Goal: Check status: Check status

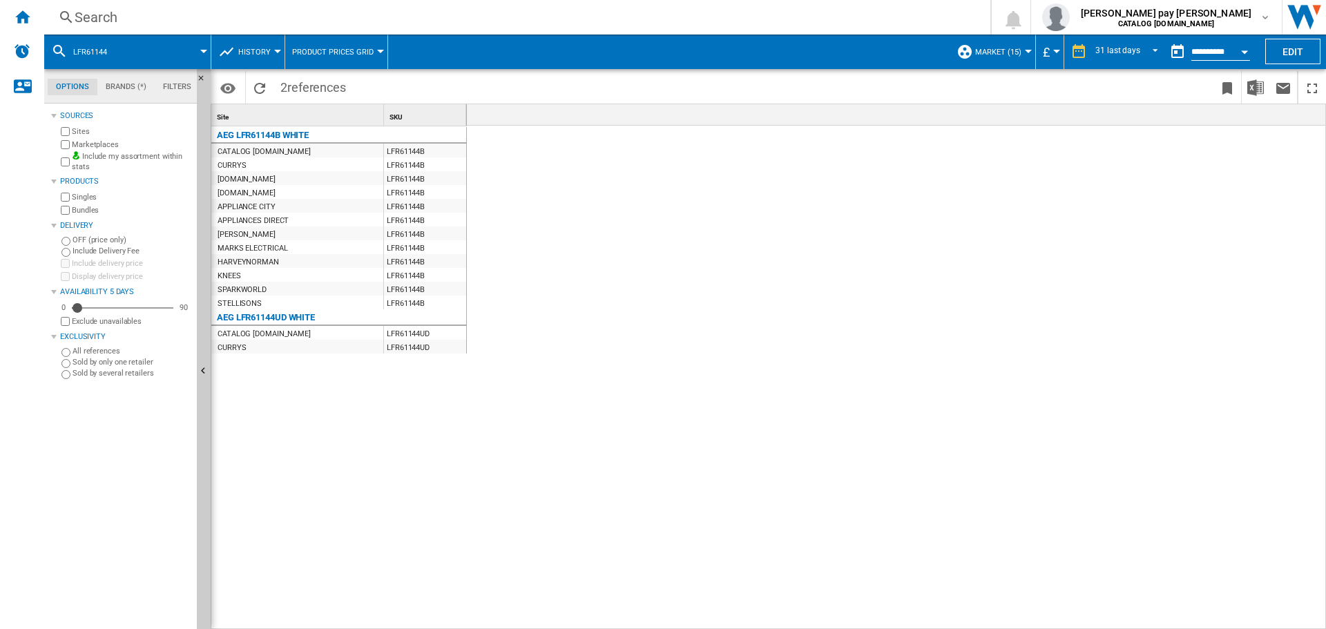
scroll to position [0, 2455]
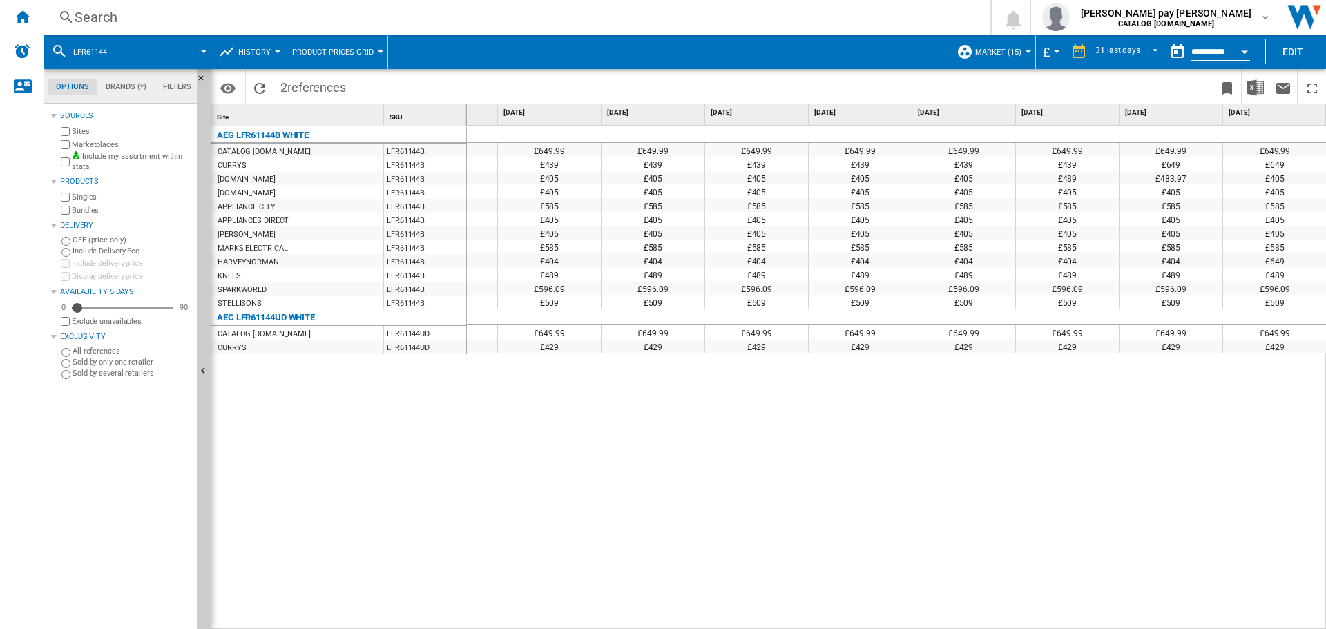
click at [639, 512] on div "£649.99 £649.99 £649.99 £649.99 £649.99 £649.99 £649.99 £649.99 £649.99 £649.99…" at bounding box center [897, 378] width 860 height 504
click at [1007, 501] on div "£649.99 £649.99 £649.99 £649.99 £649.99 £649.99 £649.99 £649.99 £649.99 £649.99…" at bounding box center [897, 378] width 860 height 504
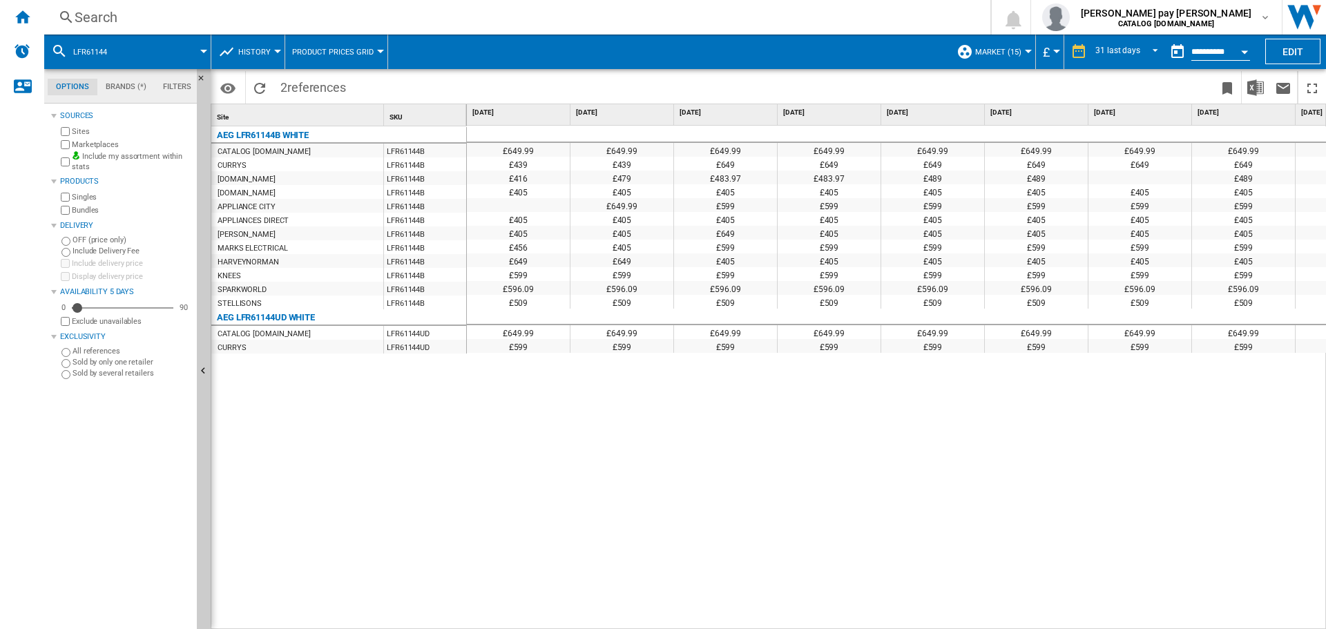
click at [950, 558] on div "£649.99 £649.99 £649.99 £649.99 £649.99 £649.99 £649.99 £649.99 £649.99 £649.99…" at bounding box center [897, 378] width 860 height 504
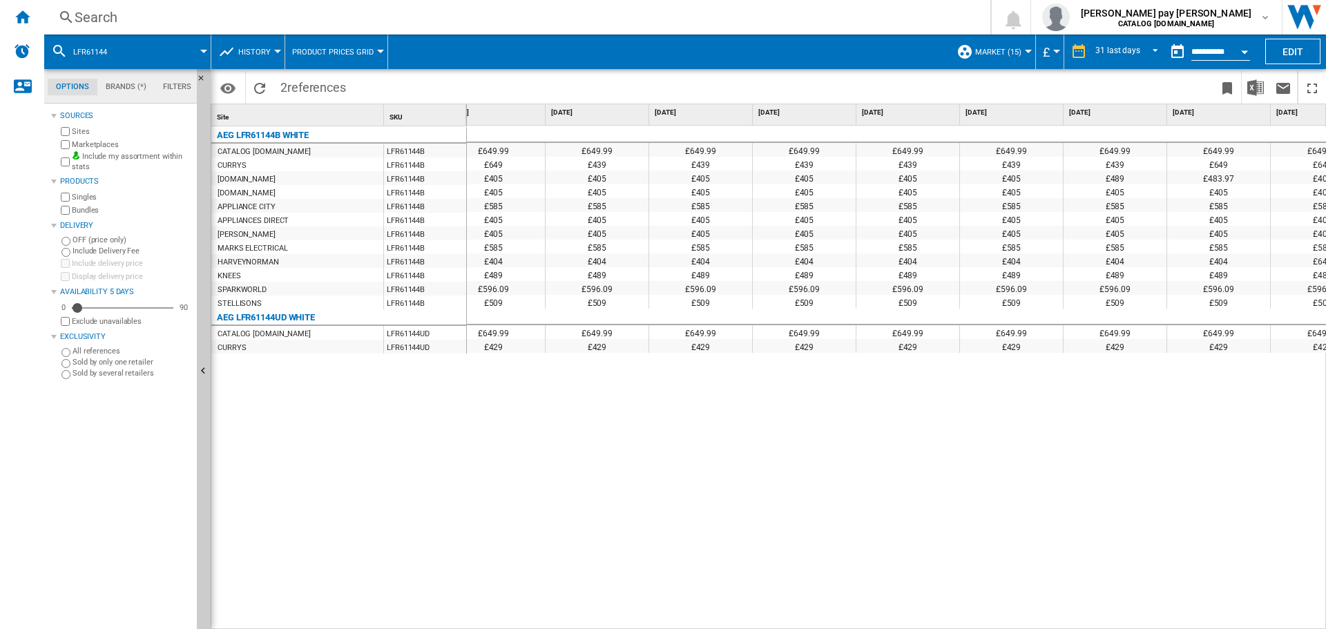
scroll to position [0, 2455]
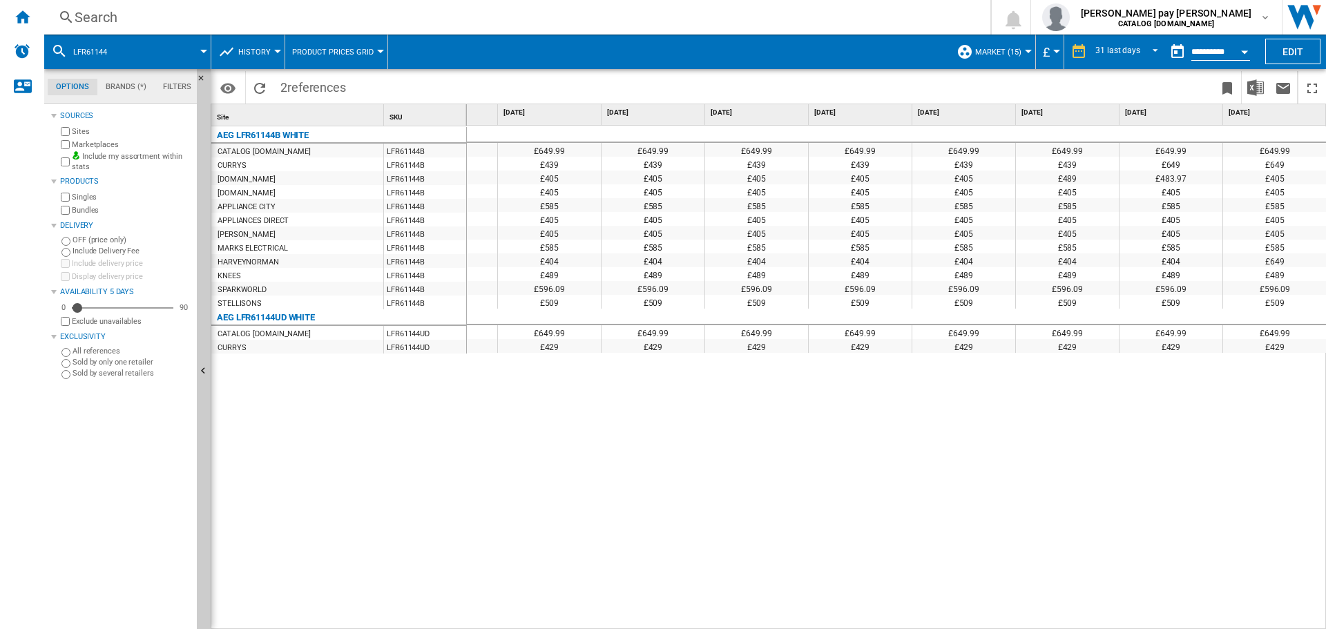
click at [1091, 410] on div "£649.99 £649.99 £649.99 £649.99 £649.99 £649.99 £649.99 £649.99 £649.99 £649.99…" at bounding box center [897, 378] width 860 height 504
drag, startPoint x: 114, startPoint y: 50, endPoint x: 76, endPoint y: 53, distance: 38.1
click at [76, 53] on button "LFR61144" at bounding box center [97, 52] width 48 height 35
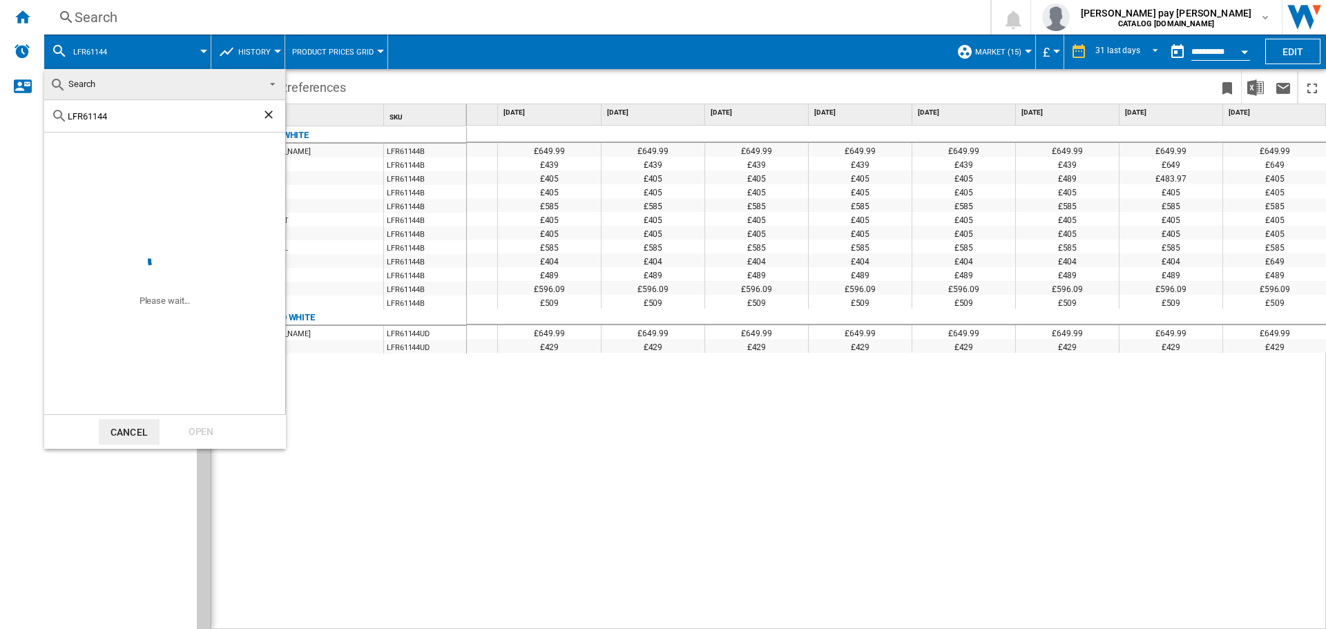
drag, startPoint x: 134, startPoint y: 119, endPoint x: 14, endPoint y: 113, distance: 119.6
click at [14, 113] on body "In order to access Insight, please log out and log in again OK NEW Search Searc…" at bounding box center [663, 314] width 1326 height 629
